Goal: Task Accomplishment & Management: Manage account settings

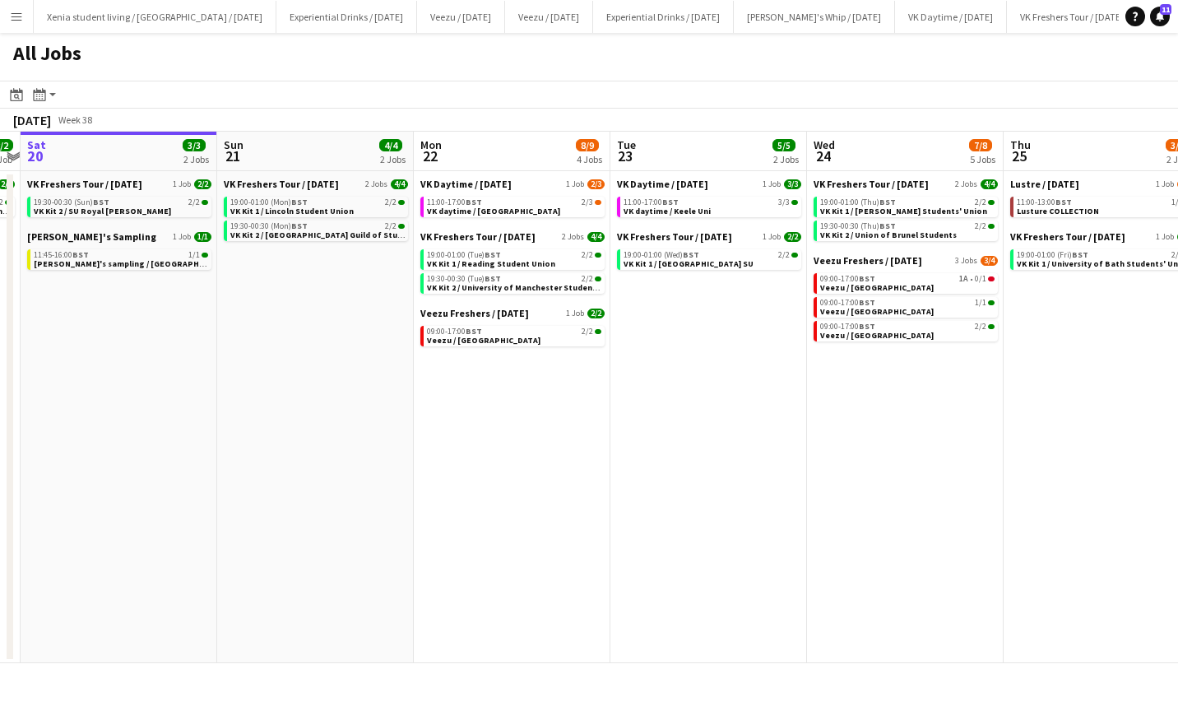
scroll to position [0, 339]
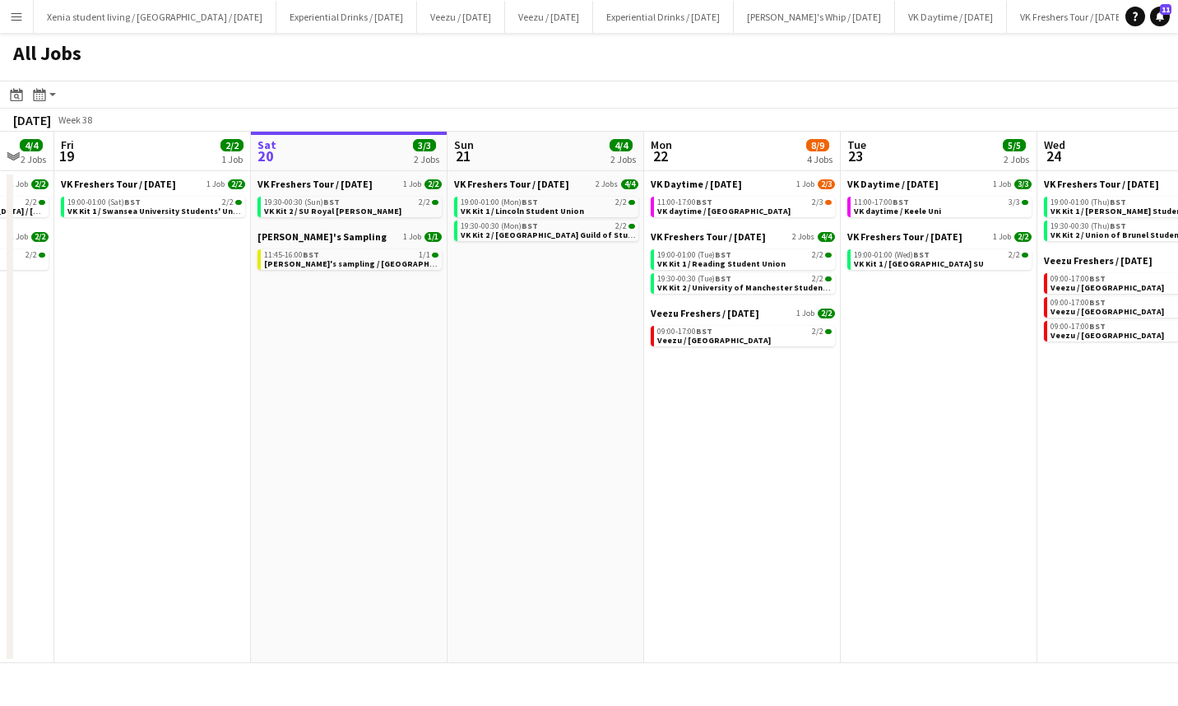
click at [284, 205] on span "19:30-00:30 (Sun) BST" at bounding box center [302, 202] width 76 height 8
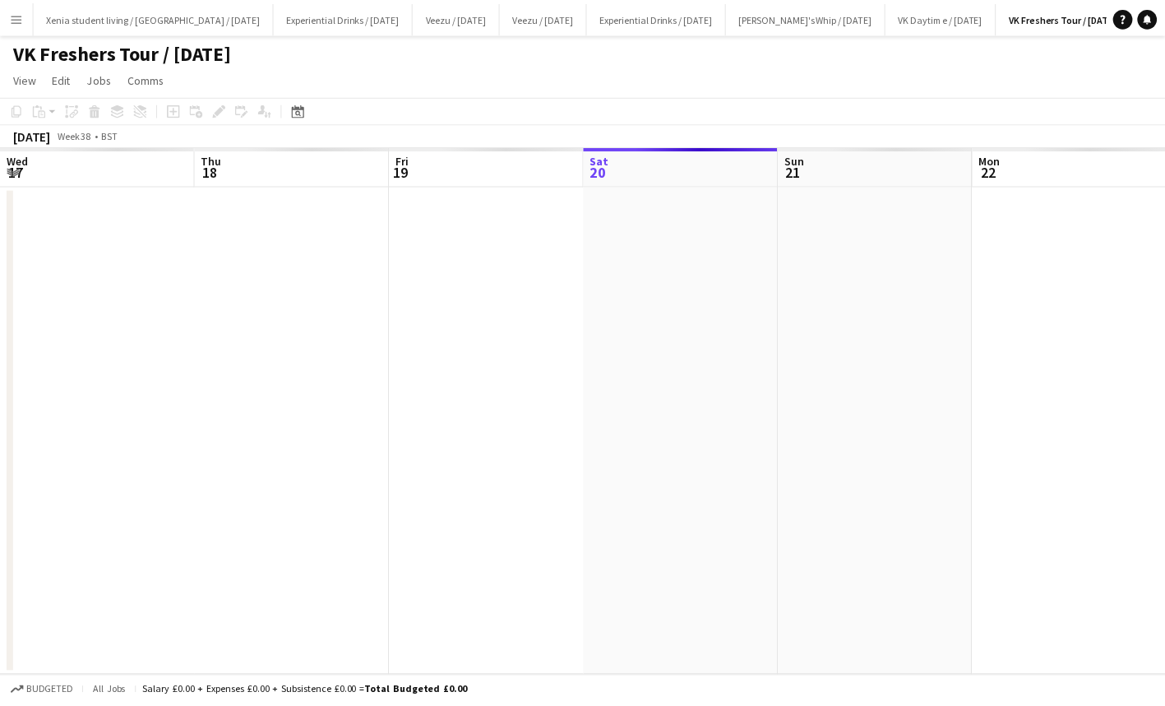
scroll to position [0, 566]
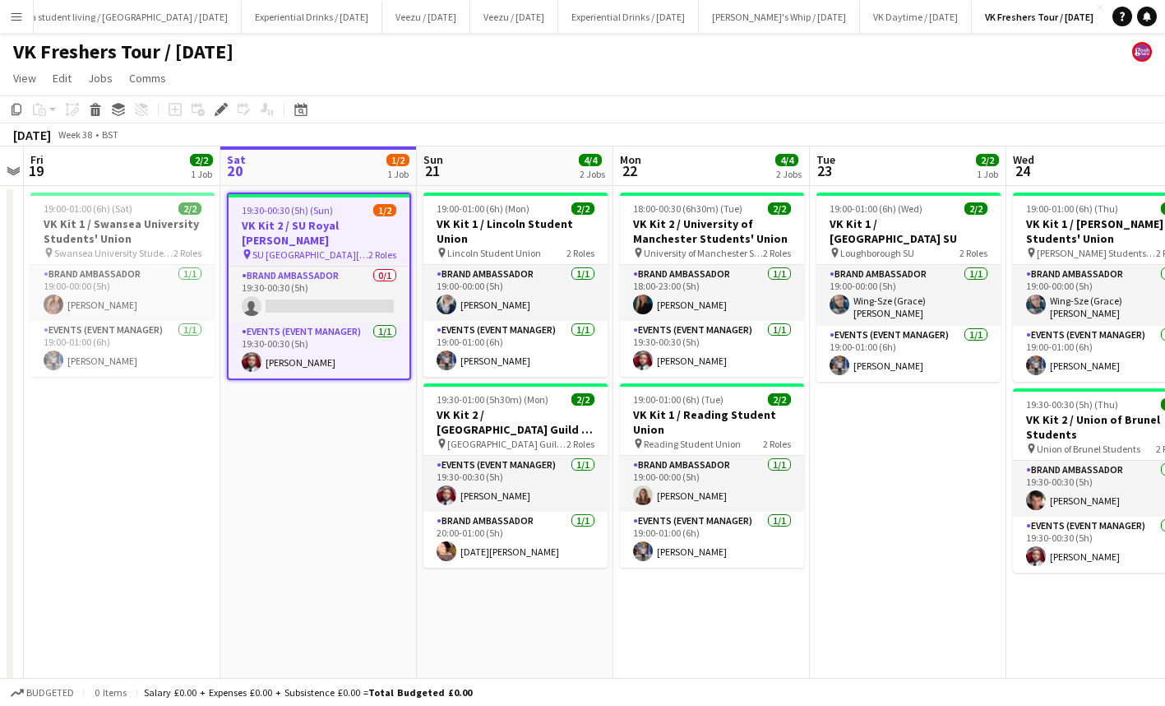
click at [322, 215] on span "19:30-00:30 (5h) (Sun)" at bounding box center [287, 210] width 91 height 12
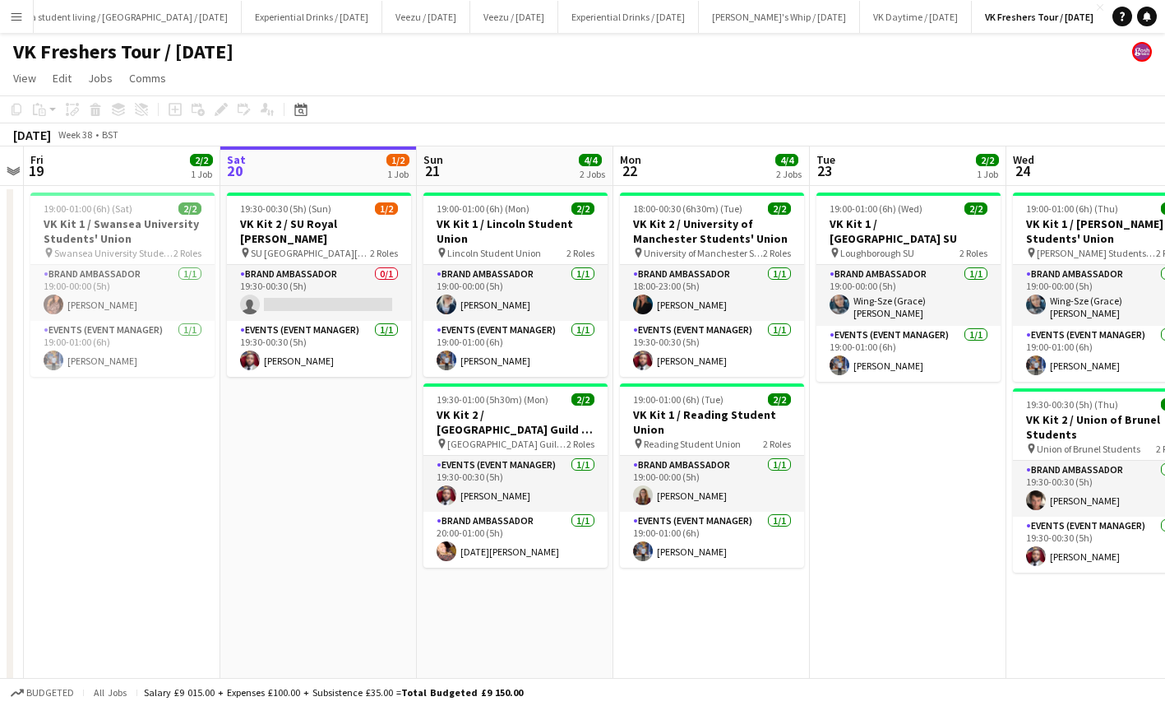
scroll to position [0, 0]
click at [322, 215] on app-job-card "19:30-00:30 (5h) (Sun) 1/2 VK Kit 2 / SU Royal [PERSON_NAME] pin SU Royal [PERS…" at bounding box center [319, 284] width 184 height 184
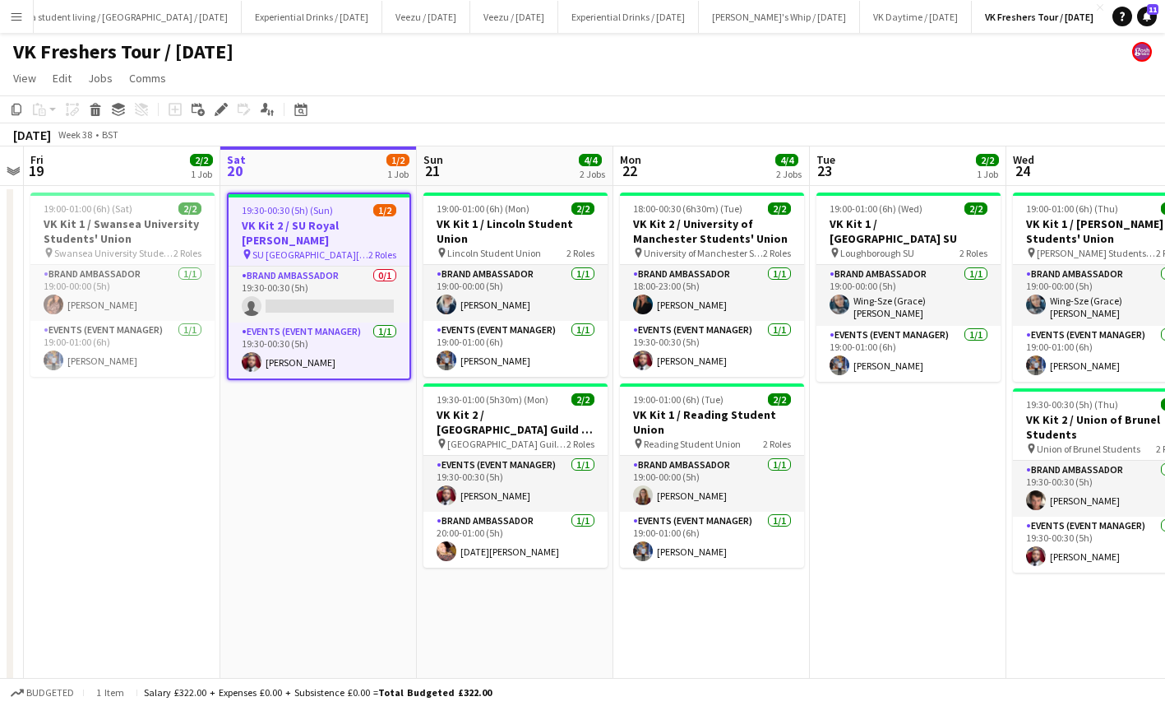
click at [216, 109] on icon "Edit" at bounding box center [221, 109] width 13 height 13
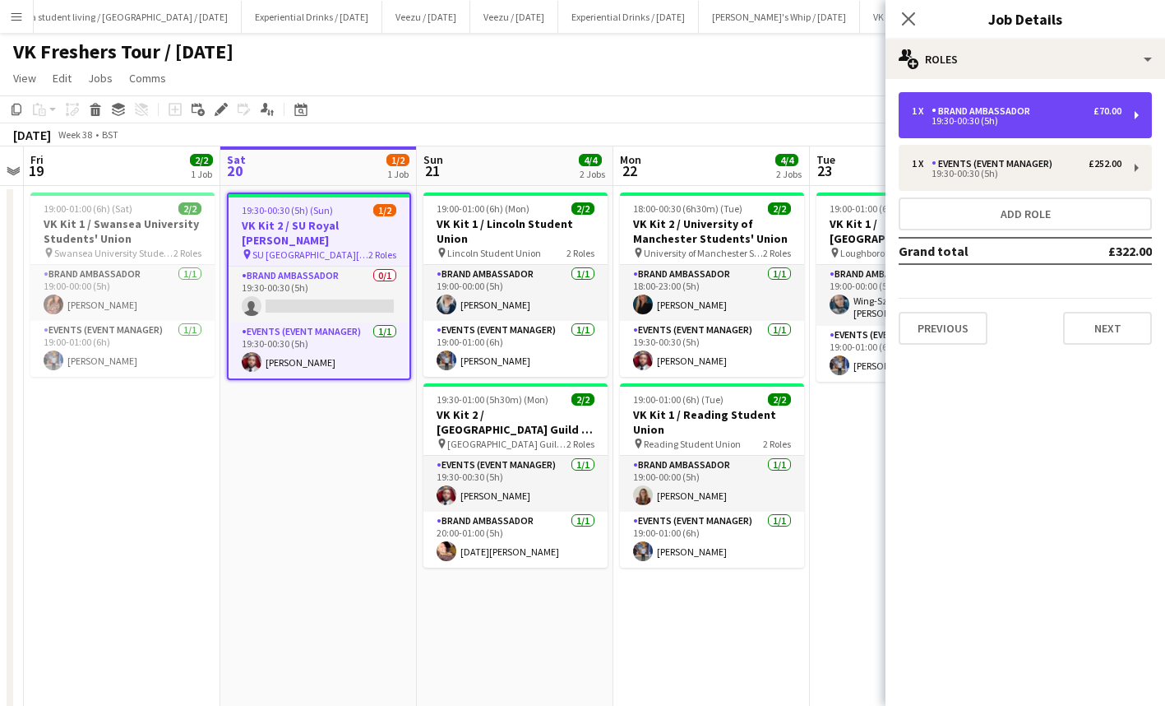
click at [1008, 113] on div "Brand Ambassador" at bounding box center [984, 111] width 105 height 12
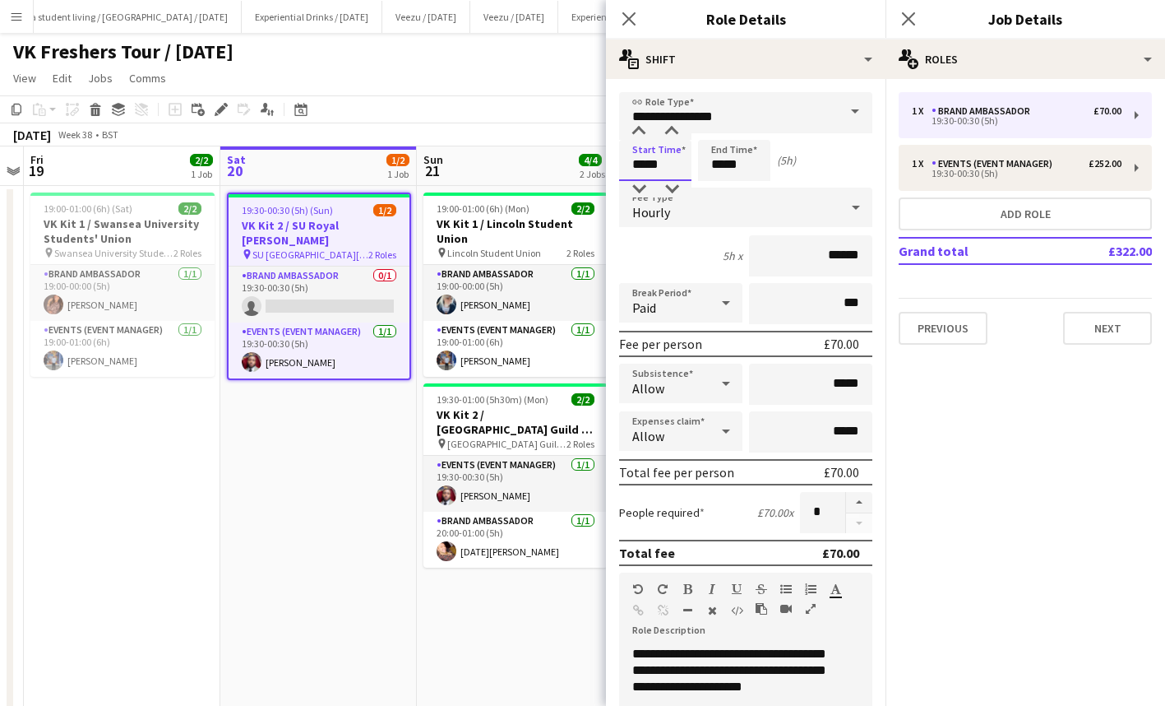
click at [657, 164] on input "*****" at bounding box center [655, 160] width 72 height 41
type input "*****"
click at [673, 130] on div at bounding box center [671, 131] width 33 height 16
click at [724, 168] on input "*****" at bounding box center [734, 160] width 72 height 41
drag, startPoint x: 717, startPoint y: 188, endPoint x: 752, endPoint y: 130, distance: 68.3
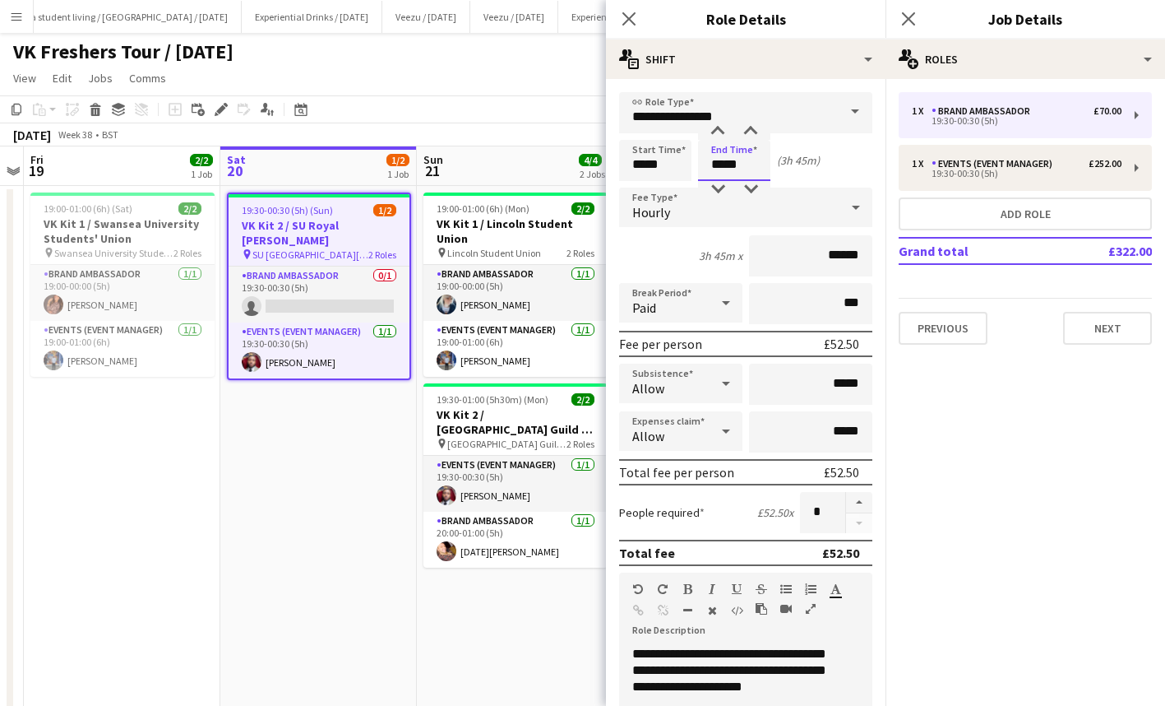
click at [752, 158] on app-time-picker "*****" at bounding box center [734, 164] width 72 height 12
type input "*****"
click at [752, 130] on div at bounding box center [750, 131] width 33 height 16
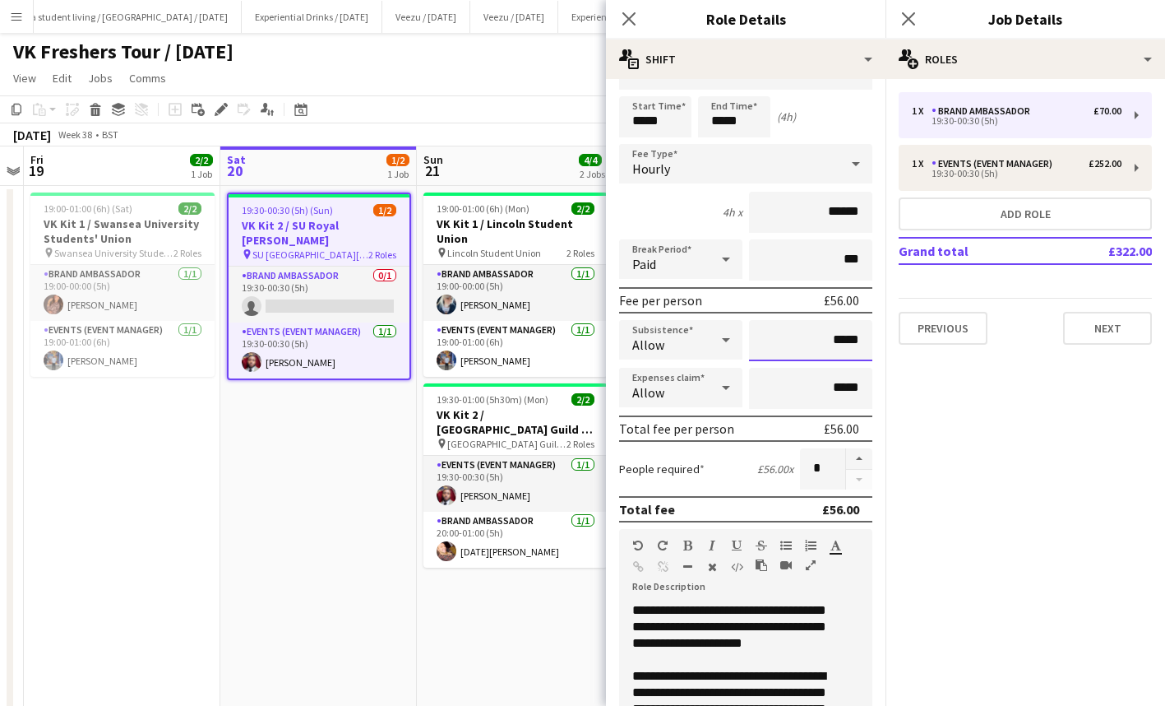
click at [820, 336] on input "*****" at bounding box center [810, 340] width 123 height 41
type input "******"
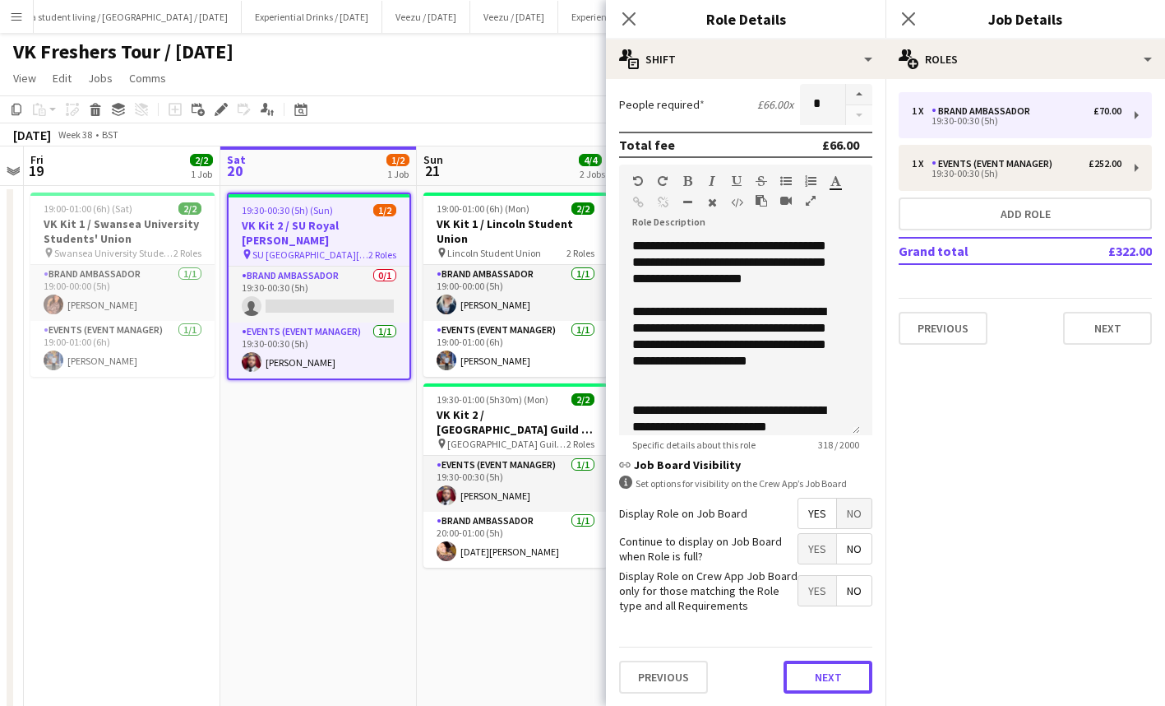
click at [819, 669] on button "Next" at bounding box center [828, 676] width 89 height 33
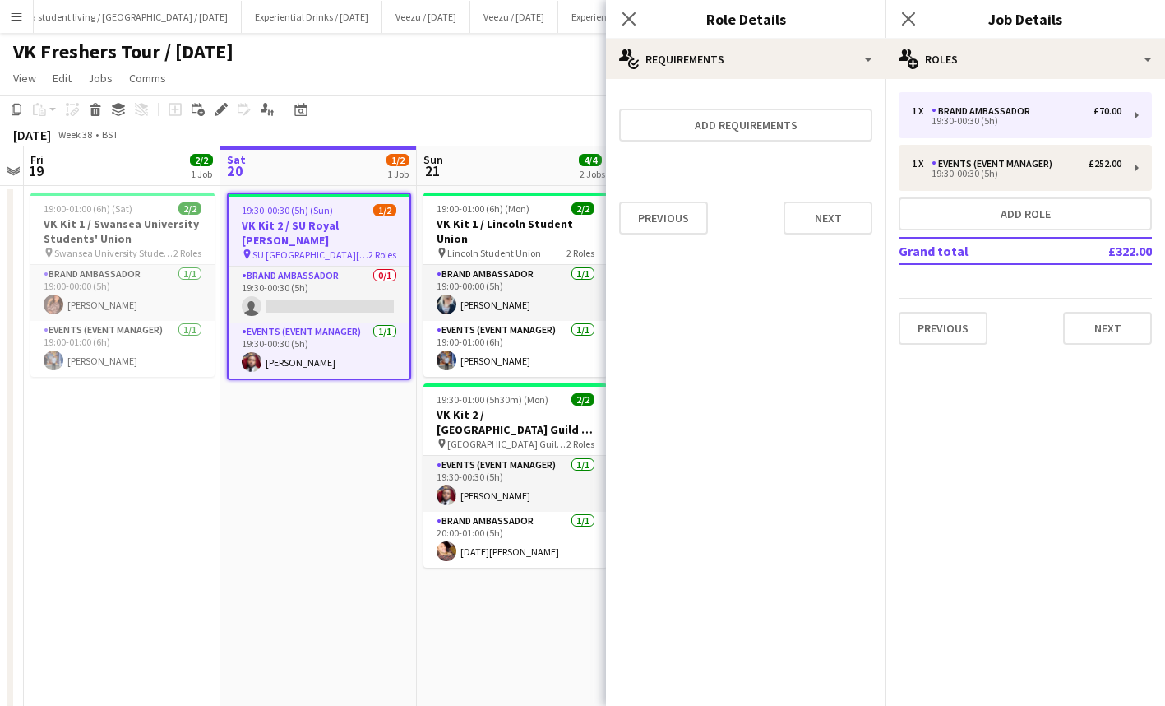
scroll to position [0, 0]
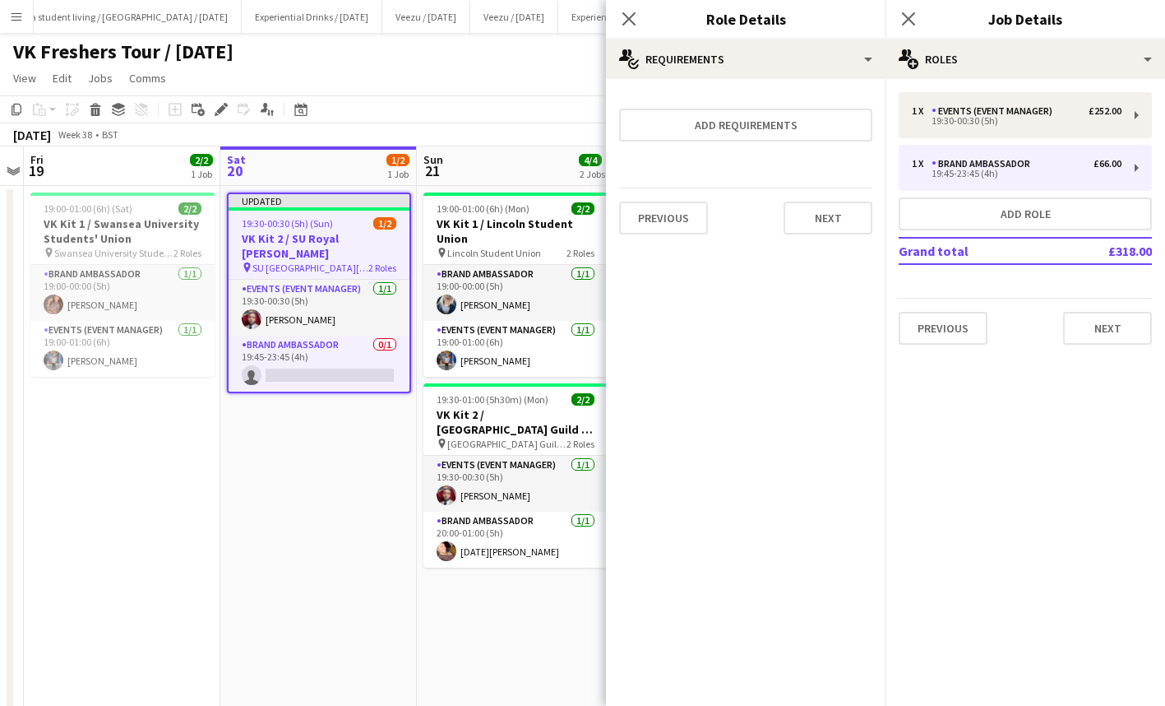
click at [845, 201] on div "Previous Next" at bounding box center [745, 217] width 253 height 60
click at [840, 220] on button "Next" at bounding box center [828, 217] width 89 height 33
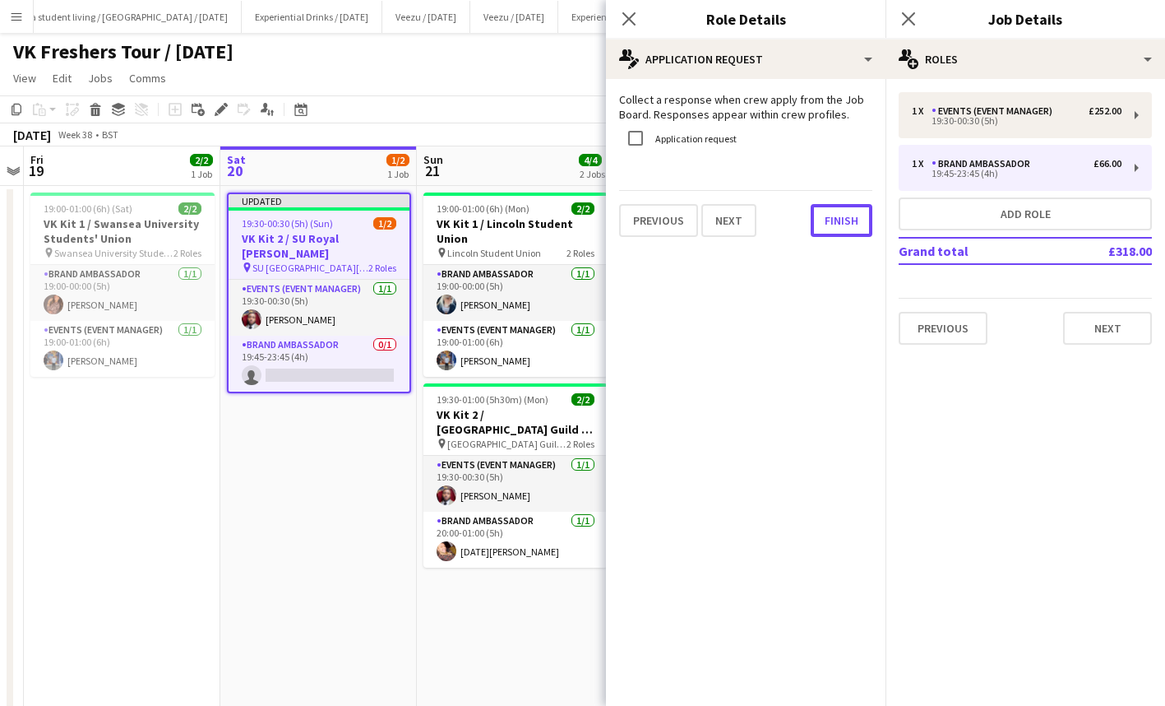
click at [840, 220] on button "Finish" at bounding box center [842, 220] width 62 height 33
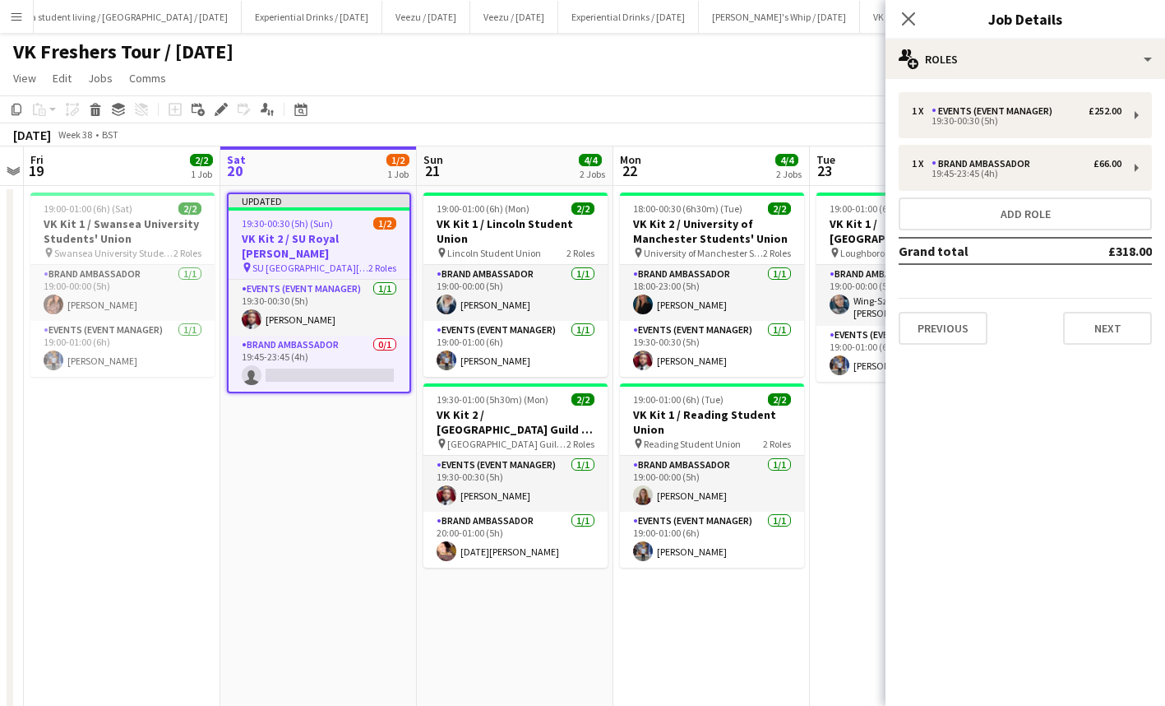
click at [911, 12] on icon "Close pop-in" at bounding box center [908, 18] width 13 height 13
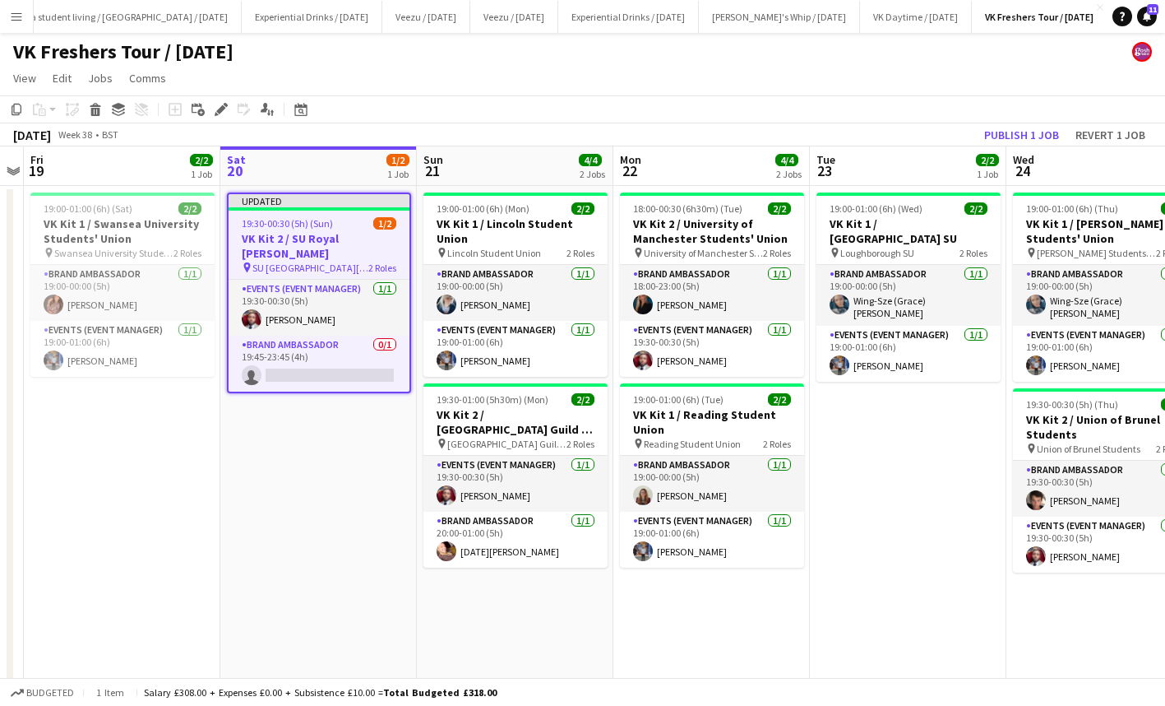
click at [341, 361] on app-card-role "Brand Ambassador 0/1 19:45-23:45 (4h) single-neutral-actions" at bounding box center [319, 363] width 181 height 56
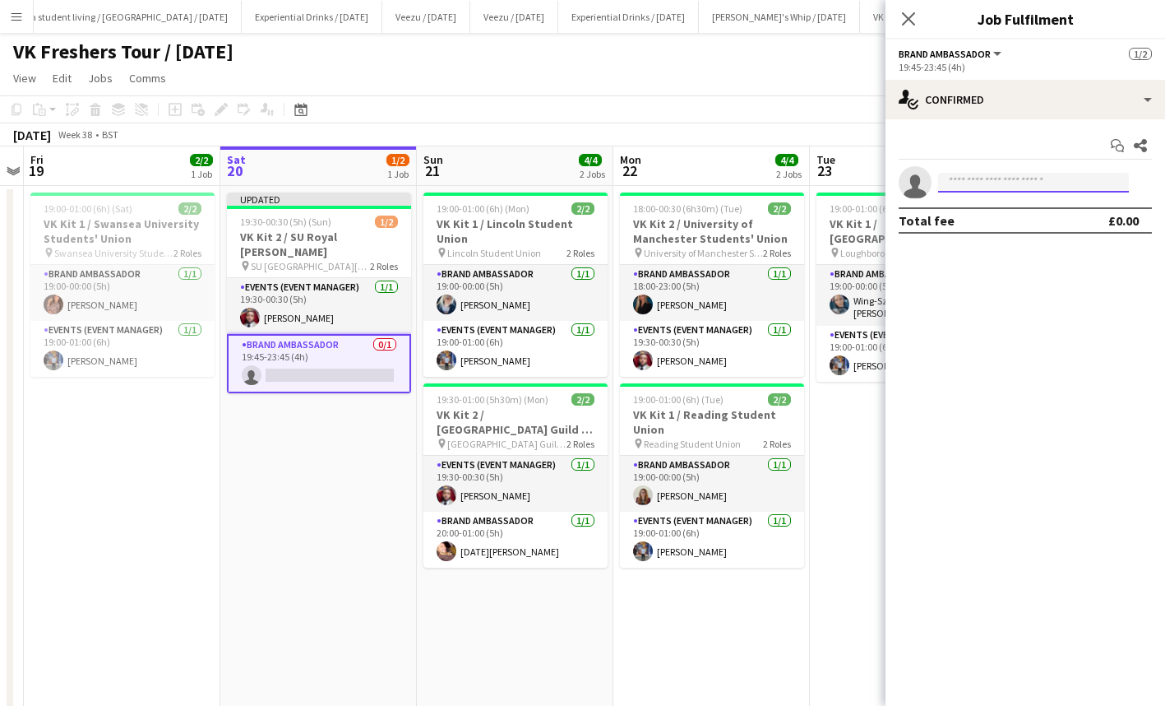
click at [966, 179] on input at bounding box center [1033, 183] width 191 height 20
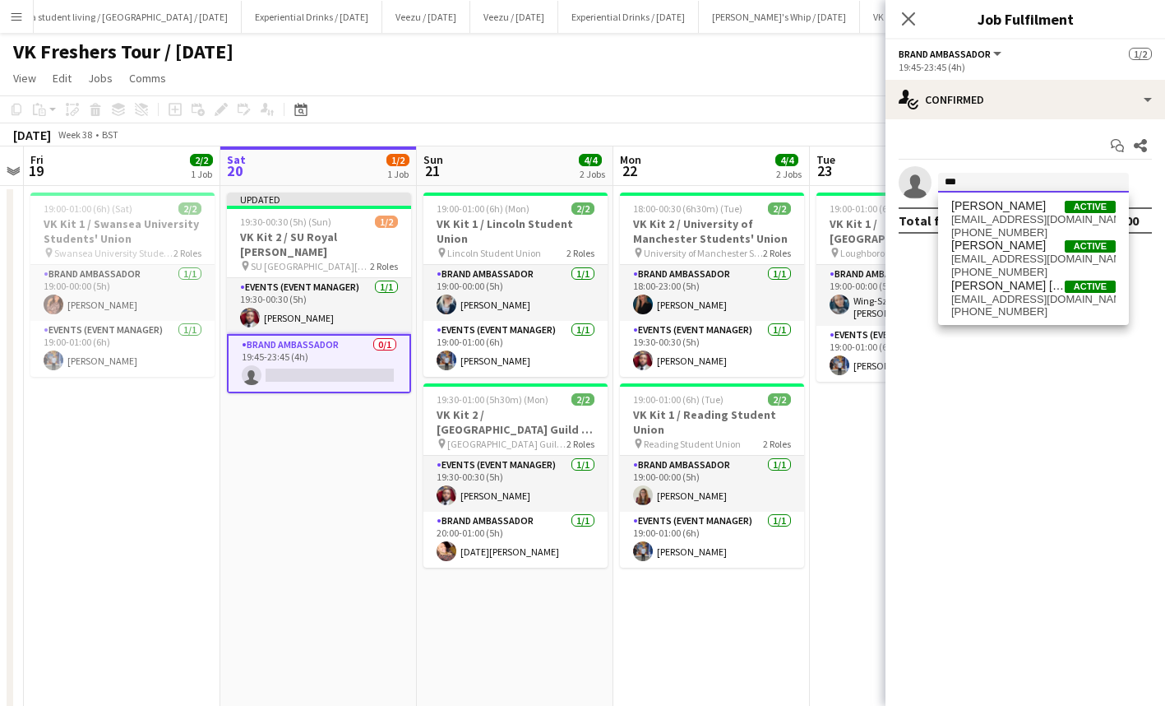
type input "***"
click at [1003, 221] on span "[EMAIL_ADDRESS][DOMAIN_NAME]" at bounding box center [1033, 219] width 164 height 13
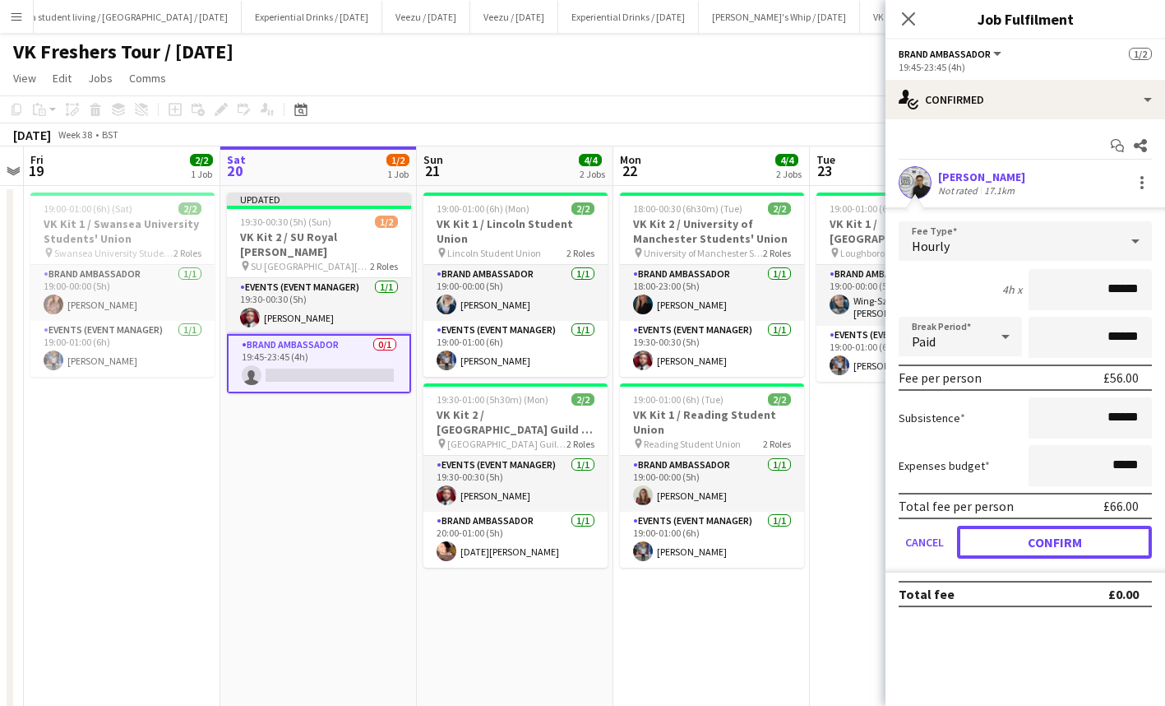
click at [1066, 535] on button "Confirm" at bounding box center [1054, 541] width 195 height 33
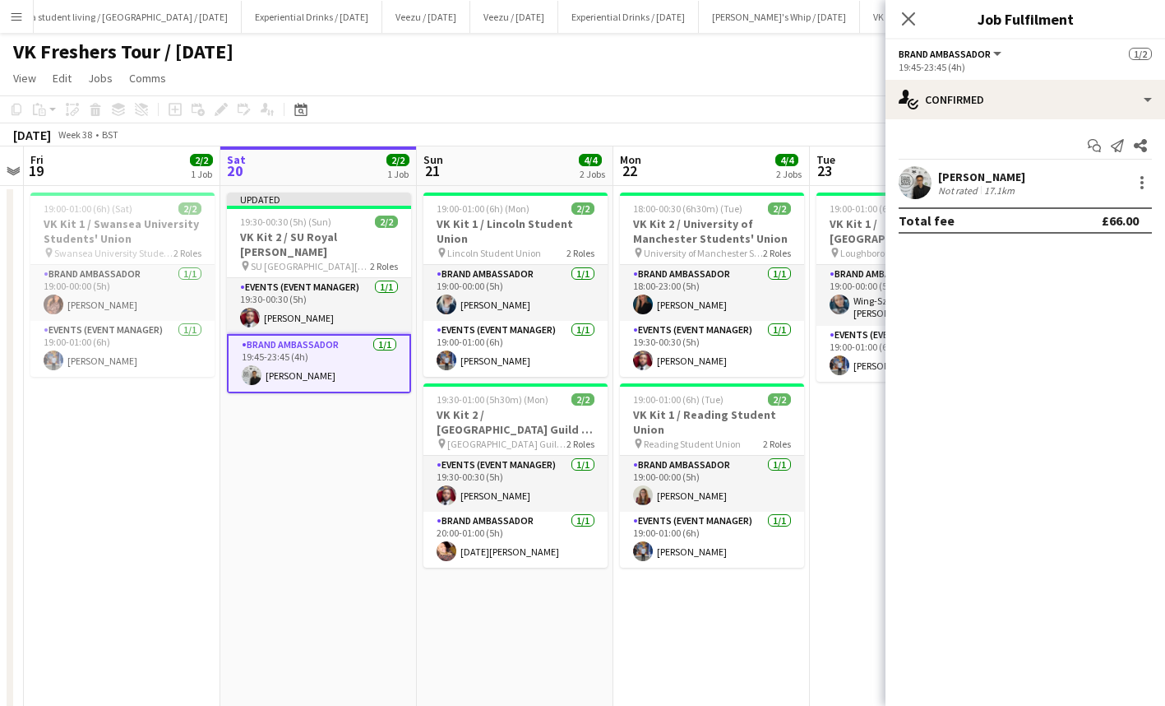
click at [910, 9] on app-icon "Close pop-in" at bounding box center [909, 19] width 20 height 20
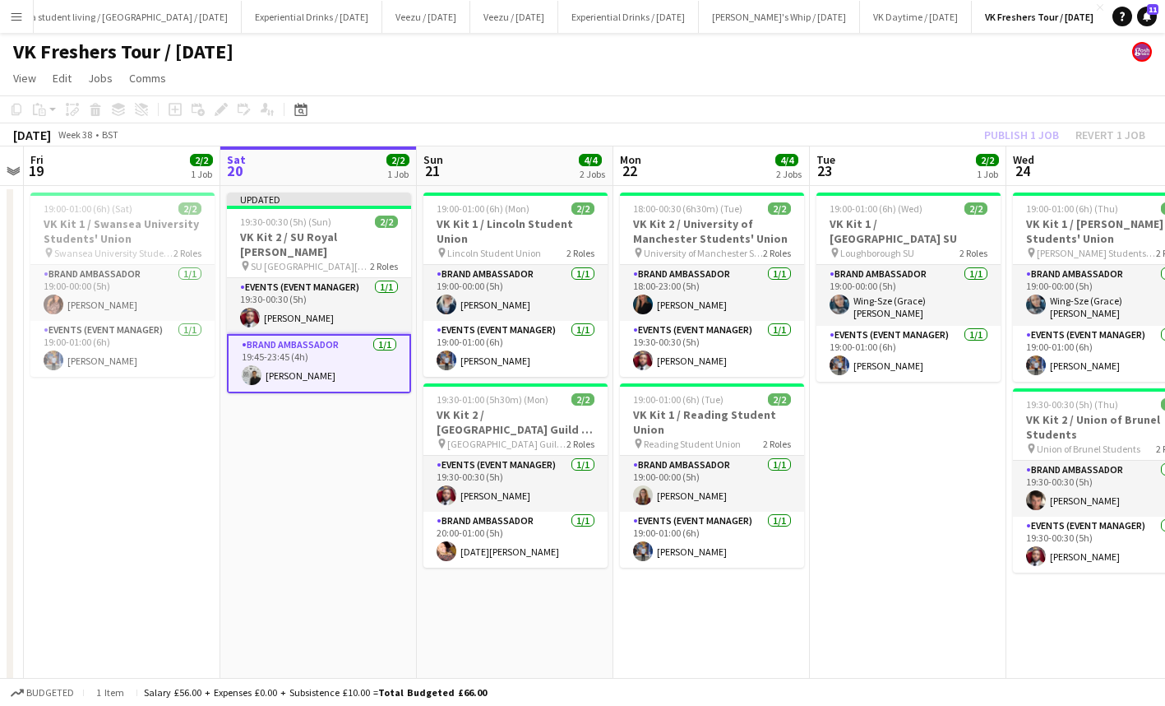
click at [1015, 132] on div "Publish 1 job Revert 1 job" at bounding box center [1065, 134] width 201 height 21
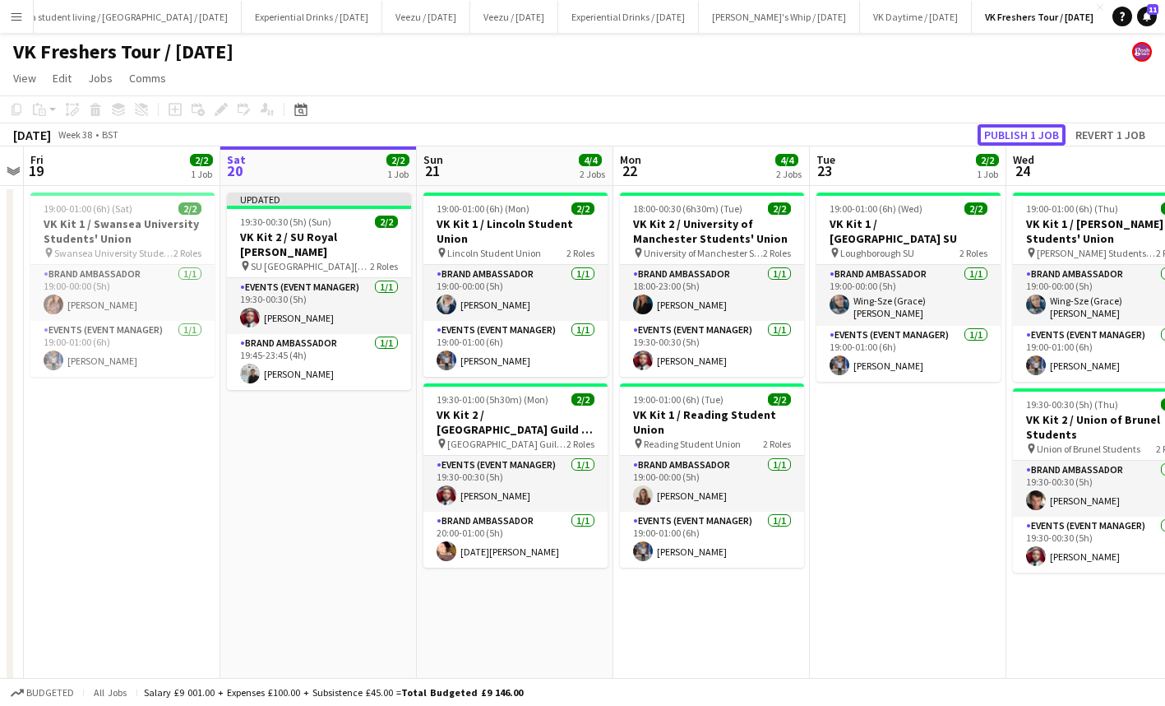
click at [1015, 132] on button "Publish 1 job" at bounding box center [1022, 134] width 88 height 21
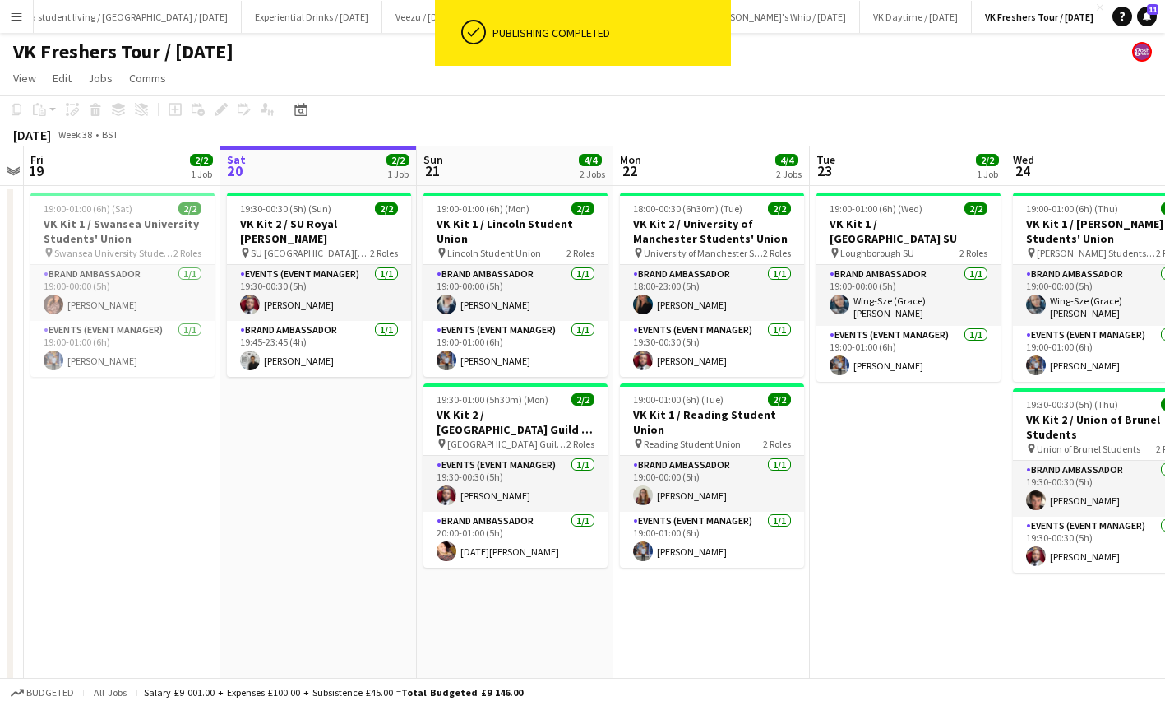
click at [299, 350] on app-card-role "Brand Ambassador [DATE] 19:45-23:45 (4h) [PERSON_NAME]" at bounding box center [319, 349] width 184 height 56
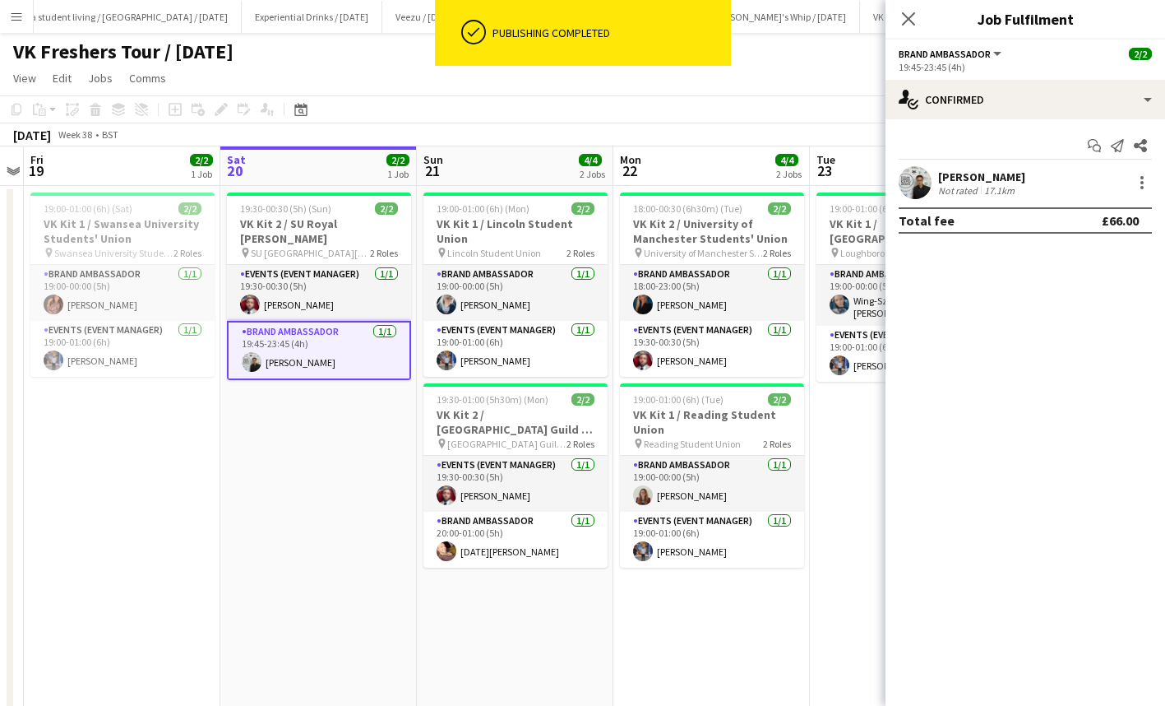
click at [958, 171] on div "[PERSON_NAME]" at bounding box center [981, 176] width 87 height 15
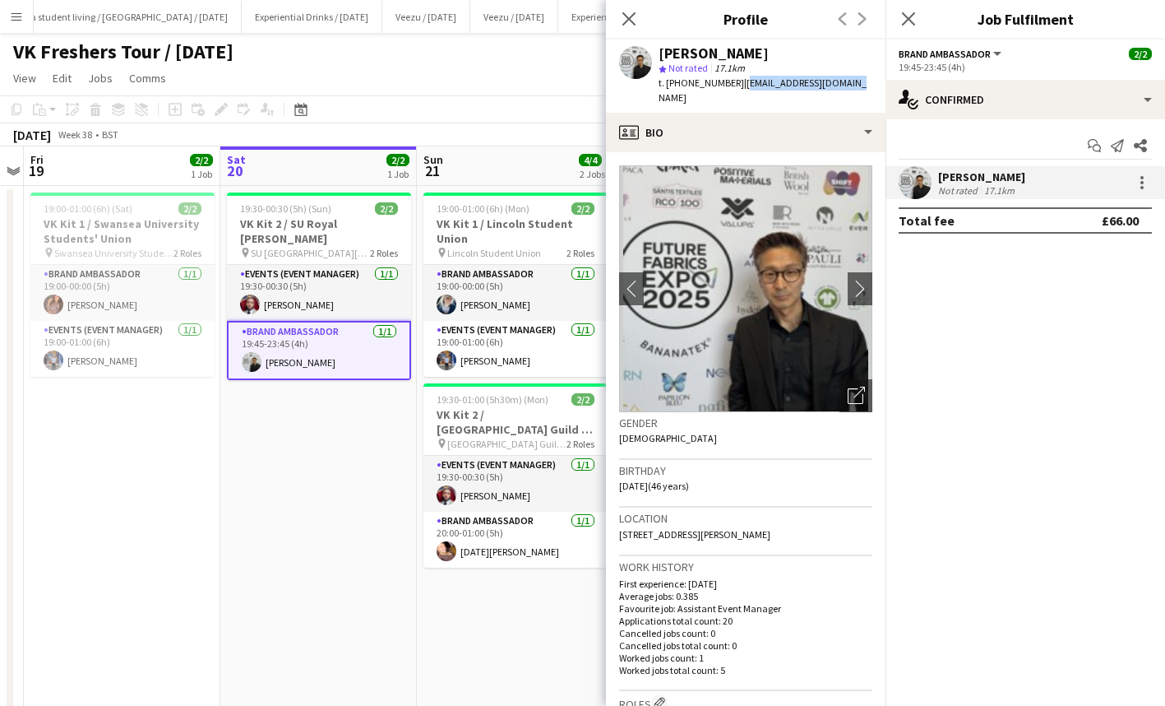
drag, startPoint x: 743, startPoint y: 84, endPoint x: 846, endPoint y: 85, distance: 102.8
click at [846, 85] on span "| [EMAIL_ADDRESS][DOMAIN_NAME]" at bounding box center [763, 89] width 208 height 27
copy span "[EMAIL_ADDRESS][DOMAIN_NAME]"
drag, startPoint x: 683, startPoint y: 81, endPoint x: 733, endPoint y: 83, distance: 50.2
click at [733, 83] on span "t. [PHONE_NUMBER]" at bounding box center [702, 82] width 86 height 12
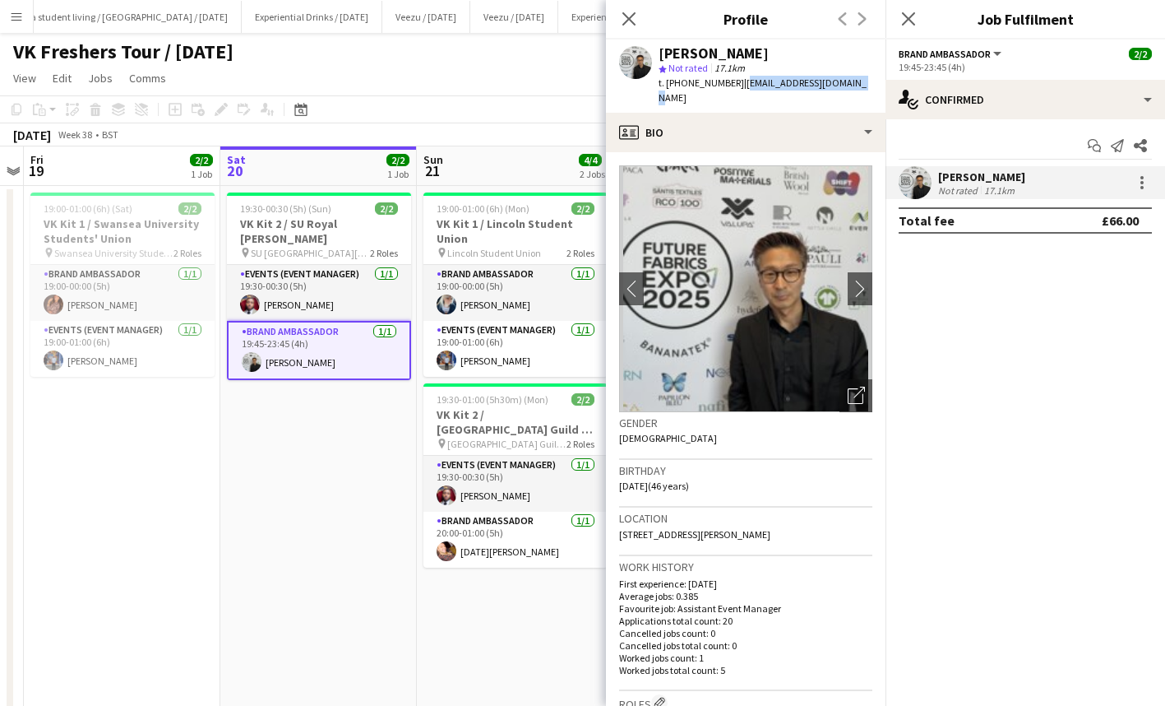
copy span "7733361636"
drag, startPoint x: 743, startPoint y: 84, endPoint x: 864, endPoint y: 77, distance: 121.9
click at [864, 77] on app-profile-header "[PERSON_NAME] star Not rated 17.1km t. [PHONE_NUMBER] | [EMAIL_ADDRESS][DOMAIN_…" at bounding box center [746, 75] width 280 height 73
copy span "[EMAIL_ADDRESS][DOMAIN_NAME]"
